Goal: Information Seeking & Learning: Stay updated

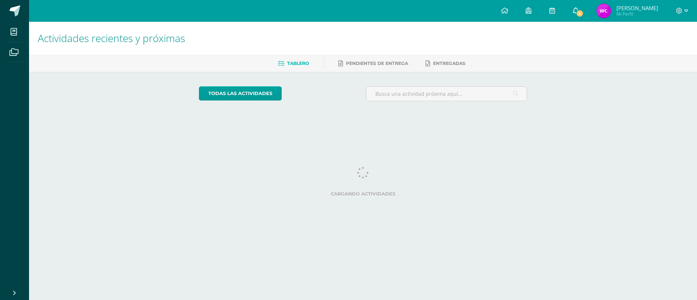
click at [584, 12] on span "5" at bounding box center [580, 13] width 8 height 8
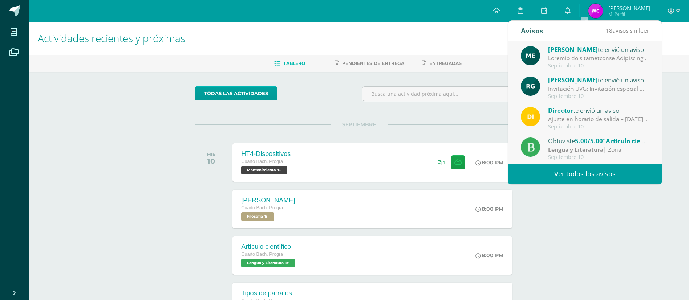
click at [626, 91] on div "Invitación UVG: Invitación especial ✨ El programa Mujeres en Ingeniería – Virtu…" at bounding box center [598, 89] width 101 height 8
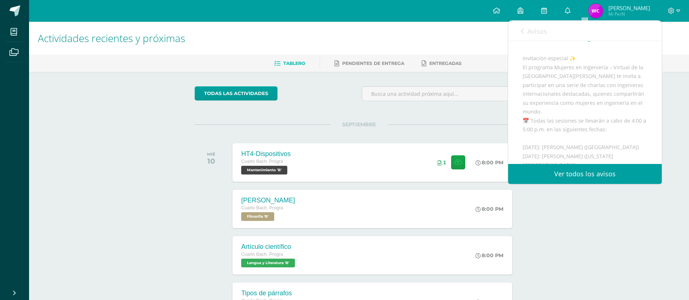
scroll to position [55, 0]
click at [535, 32] on span "Avisos" at bounding box center [537, 31] width 20 height 9
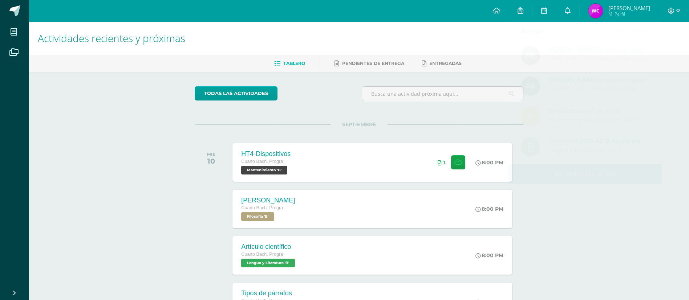
click at [587, 193] on div "Actividades recientes y próximas Tablero Pendientes de entrega Entregadas todas…" at bounding box center [359, 241] width 660 height 438
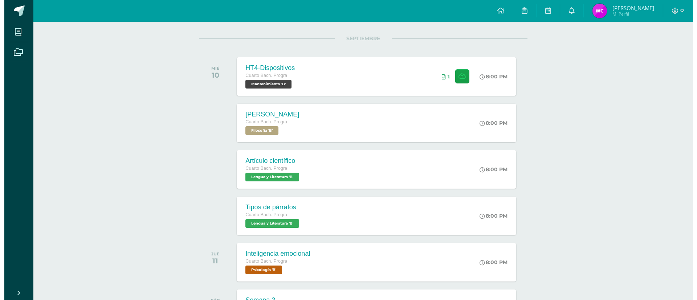
scroll to position [98, 0]
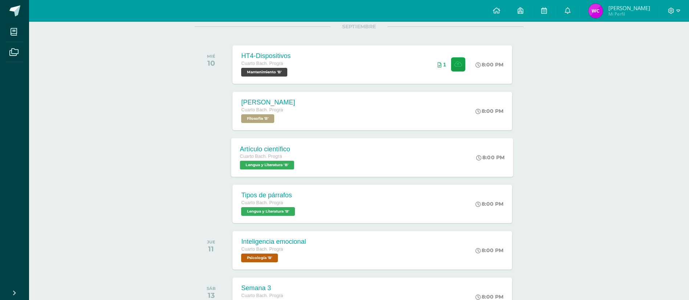
click at [365, 153] on div "Artículo científico Cuarto [PERSON_NAME]. Progra Lengua y Literatura 'B' 8:00 P…" at bounding box center [372, 157] width 282 height 39
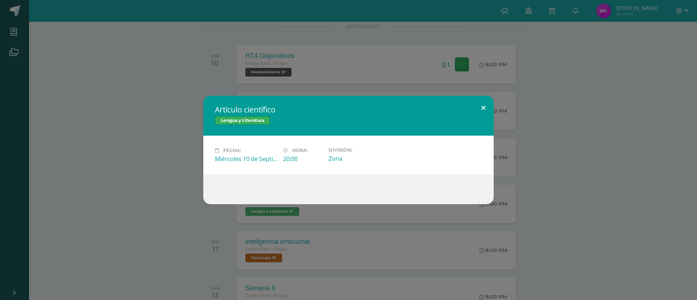
click at [481, 106] on button at bounding box center [483, 108] width 21 height 25
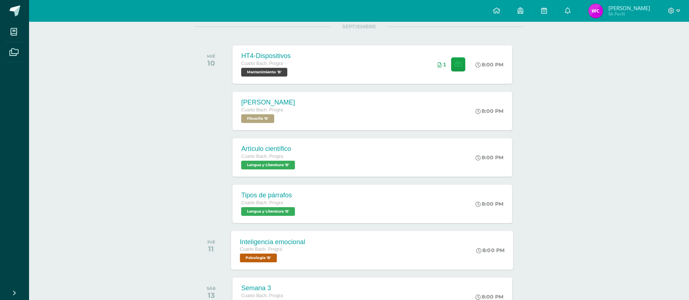
click at [302, 250] on div "Cuarto Bach. Progra" at bounding box center [272, 250] width 65 height 8
